Goal: Find specific page/section: Find specific page/section

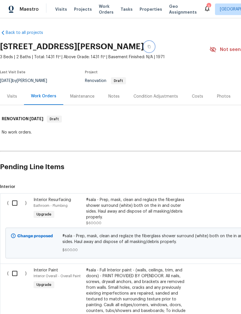
click at [144, 45] on button "button" at bounding box center [149, 46] width 10 height 10
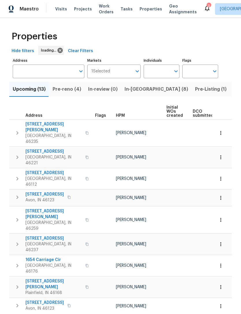
scroll to position [0, 0]
click at [218, 130] on icon "button" at bounding box center [221, 133] width 6 height 6
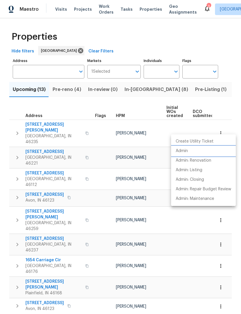
click at [183, 151] on p "Admin" at bounding box center [182, 151] width 12 height 6
click at [67, 93] on div at bounding box center [120, 157] width 241 height 314
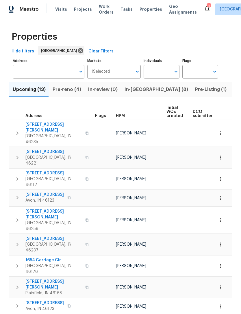
click at [68, 89] on span "Pre-reno (4)" at bounding box center [67, 89] width 29 height 8
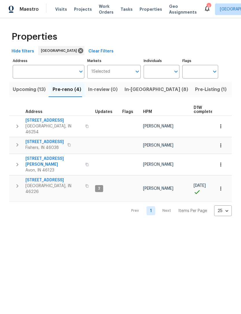
click at [223, 162] on icon "button" at bounding box center [221, 165] width 6 height 6
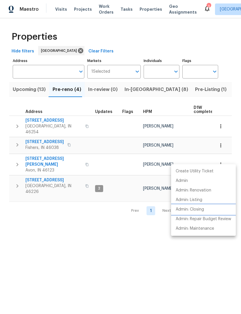
click at [200, 210] on p "Admin: Closing" at bounding box center [190, 209] width 28 height 6
